Goal: Task Accomplishment & Management: Manage account settings

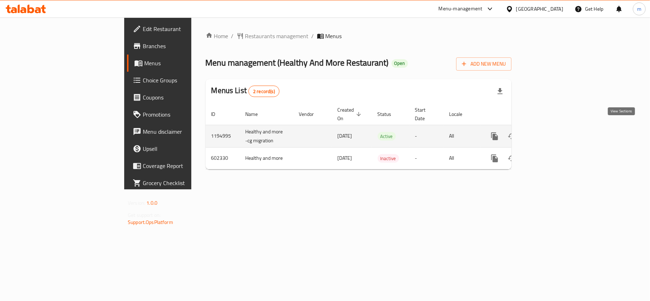
click at [550, 132] on icon "enhanced table" at bounding box center [545, 136] width 9 height 9
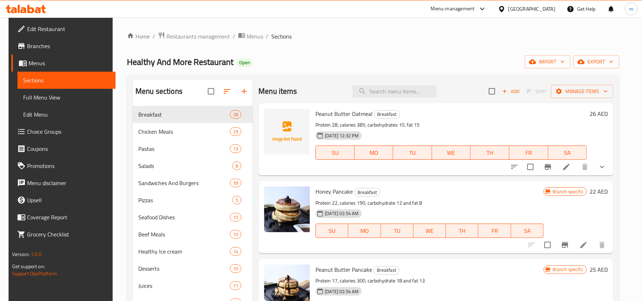
click at [63, 136] on span "Choice Groups" at bounding box center [68, 131] width 83 height 9
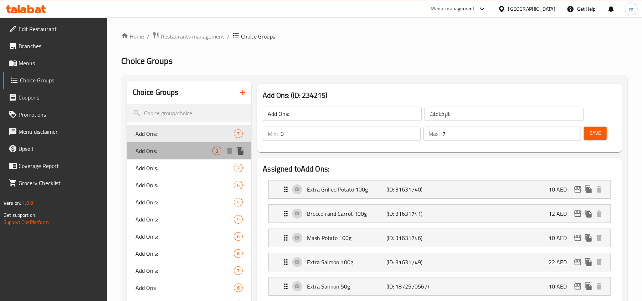
click at [154, 150] on span "Add Ons:" at bounding box center [174, 151] width 77 height 9
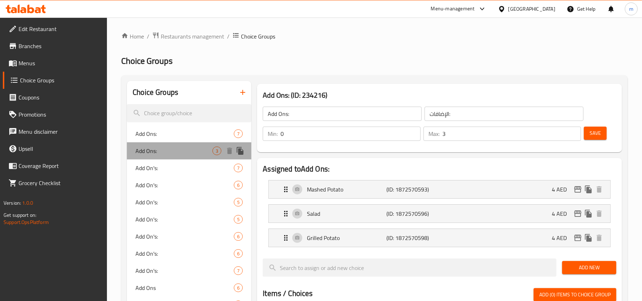
click at [155, 158] on div "Add Ons: 3" at bounding box center [189, 150] width 124 height 17
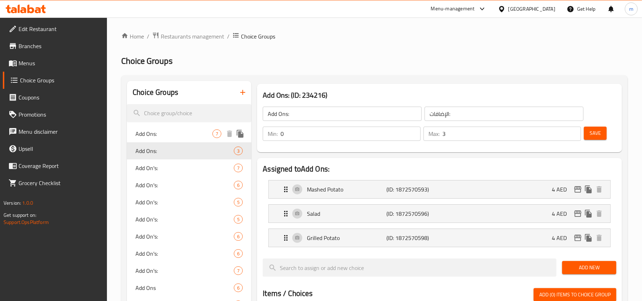
click at [155, 135] on span "Add Ons:" at bounding box center [174, 133] width 77 height 9
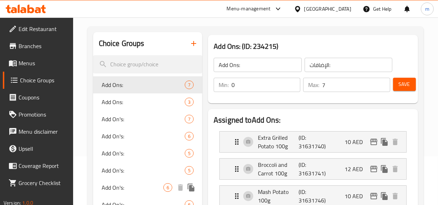
scroll to position [45, 0]
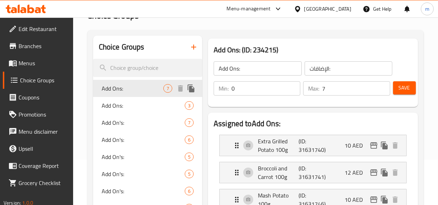
click at [123, 100] on div "Add Ons: 3" at bounding box center [147, 105] width 109 height 17
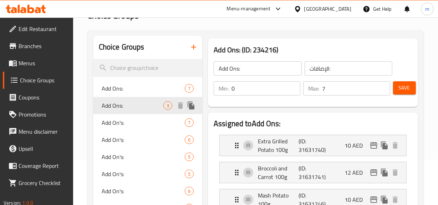
type input "3"
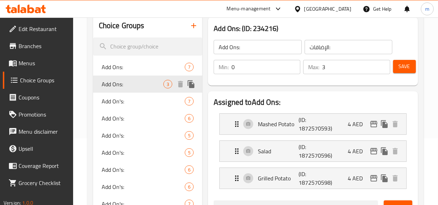
scroll to position [78, 0]
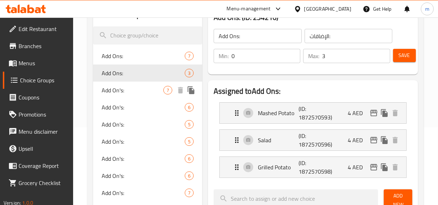
click at [124, 91] on span "Add On's:" at bounding box center [133, 90] width 62 height 9
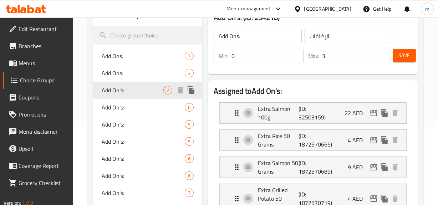
type input "Add On's:"
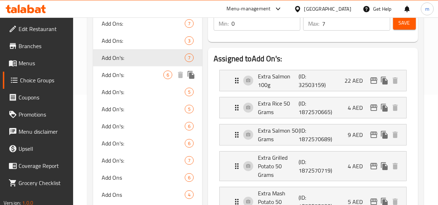
click at [125, 78] on span "Add On's:" at bounding box center [133, 75] width 62 height 9
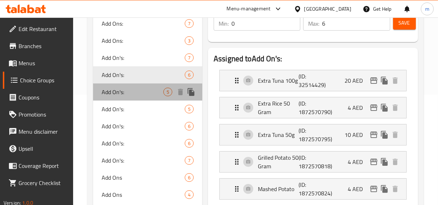
click at [121, 92] on span "Add On's:" at bounding box center [133, 92] width 62 height 9
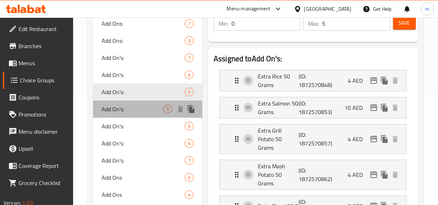
click at [119, 110] on span "Add On's:" at bounding box center [133, 109] width 62 height 9
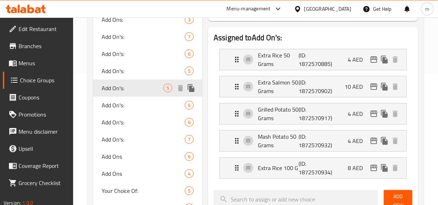
scroll to position [143, 0]
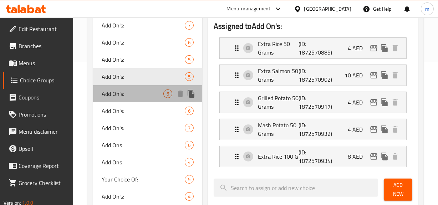
click at [118, 98] on span "Add On's:" at bounding box center [133, 94] width 62 height 9
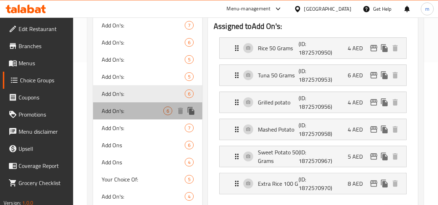
click at [119, 107] on span "Add On's:" at bounding box center [133, 111] width 62 height 9
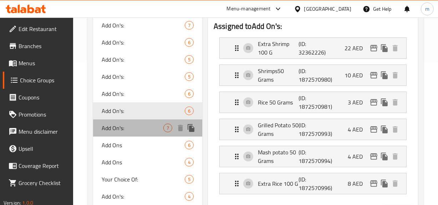
click at [118, 126] on span "Add On's:" at bounding box center [133, 128] width 62 height 9
type input "7"
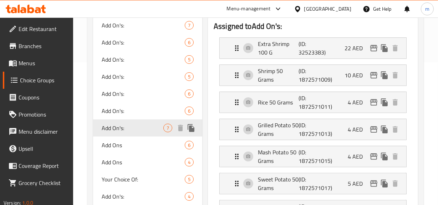
scroll to position [175, 0]
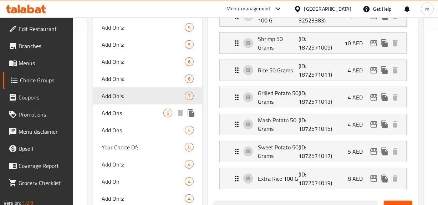
click at [117, 111] on span "Add Ons" at bounding box center [133, 113] width 62 height 9
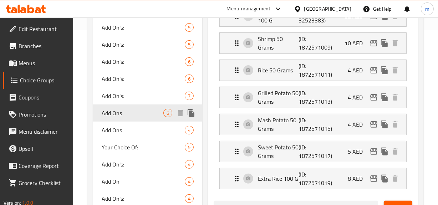
type input "Add Ons"
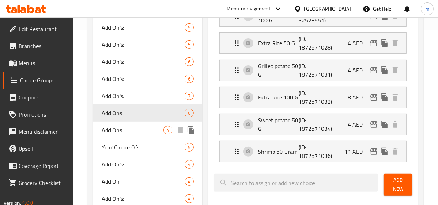
click at [113, 126] on span "Add Ons" at bounding box center [133, 130] width 62 height 9
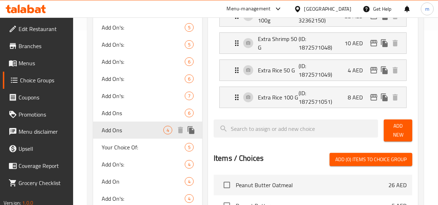
type input "4"
click at [117, 143] on span "Your Choice Of:" at bounding box center [133, 147] width 62 height 9
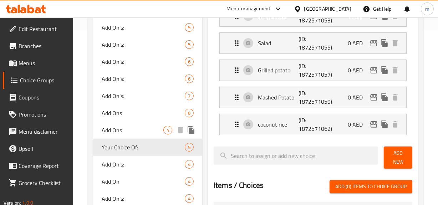
type input "Your Choice Of:"
type input "إختيارك من:"
type input "1"
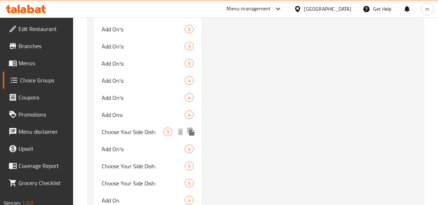
scroll to position [856, 0]
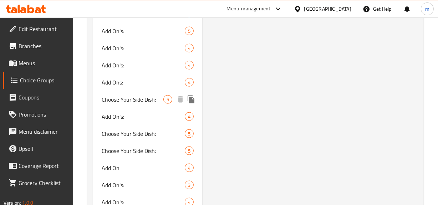
click at [120, 103] on span "Choose Your Side Dish:" at bounding box center [133, 99] width 62 height 9
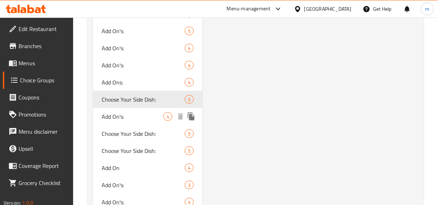
type input "Choose Your Side Dish:"
type input "اختيارك من الطبق الجانبي:"
type input "1"
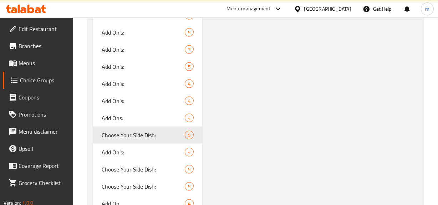
scroll to position [824, 0]
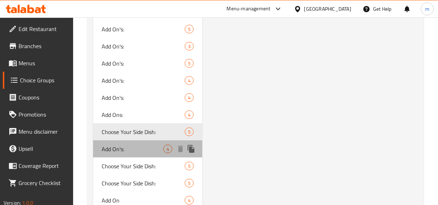
click at [118, 150] on span "Add On's:" at bounding box center [133, 149] width 62 height 9
type input "Add On's:"
type input "الإضافات:"
type input "0"
type input "4"
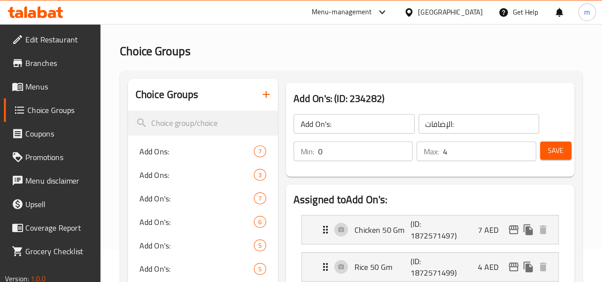
scroll to position [0, 0]
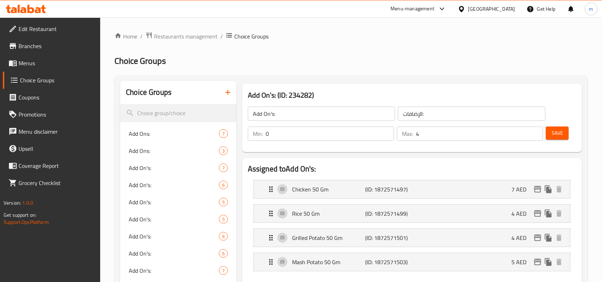
click at [36, 8] on icon at bounding box center [38, 10] width 6 height 6
